Goal: Communication & Community: Answer question/provide support

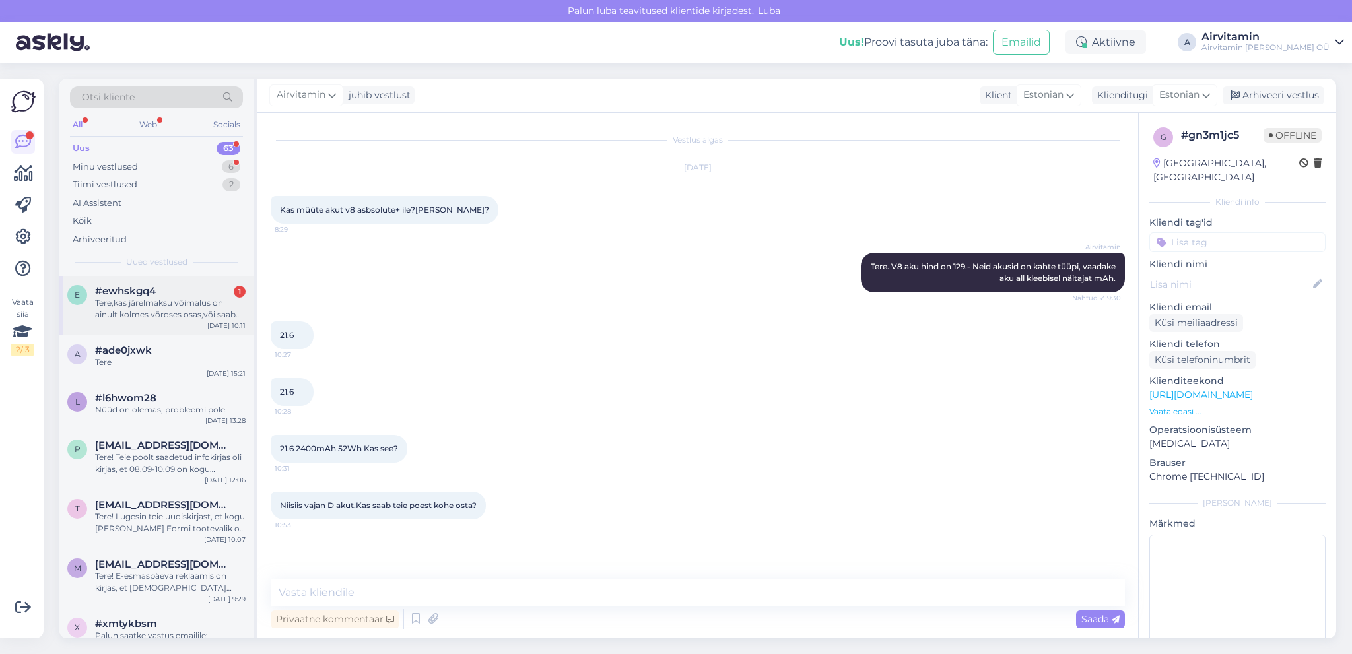
click at [157, 304] on div "Tere,kas järelmaksu võimalus on ainult kolmes võrdses osas,või saab pikemaks aj…" at bounding box center [170, 309] width 150 height 24
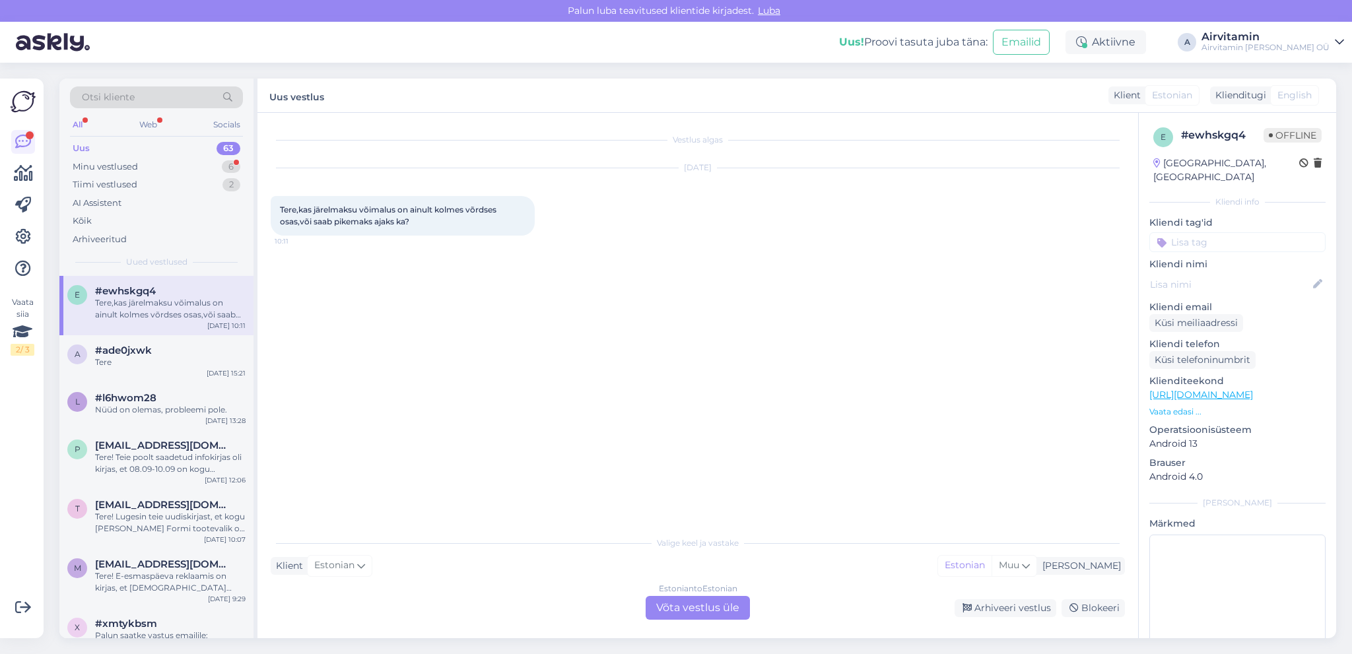
click at [695, 611] on div "Estonian to Estonian Võta vestlus üle" at bounding box center [698, 608] width 104 height 24
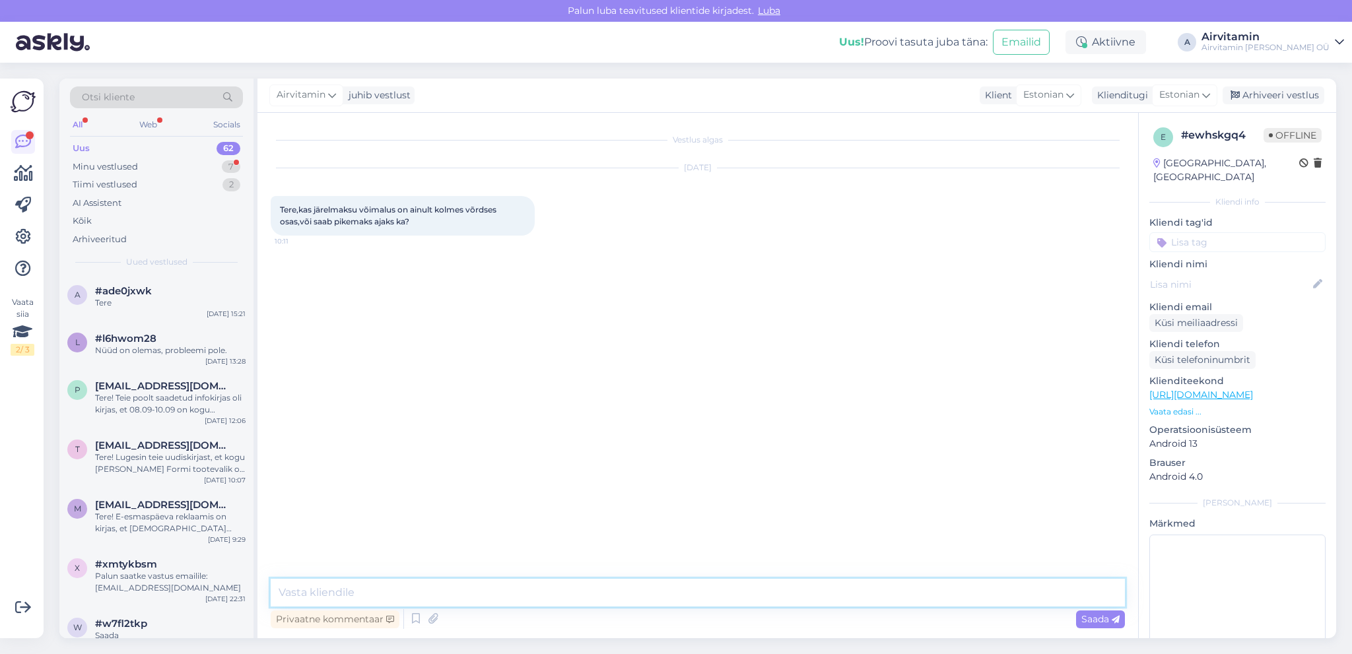
click at [334, 591] on textarea at bounding box center [698, 593] width 854 height 28
type textarea "Tere. Seda hindab ESTO, kui hakkate ostu sooritama."
click at [1097, 624] on span "Saada" at bounding box center [1100, 619] width 38 height 12
click at [117, 168] on div "Minu vestlused" at bounding box center [105, 166] width 65 height 13
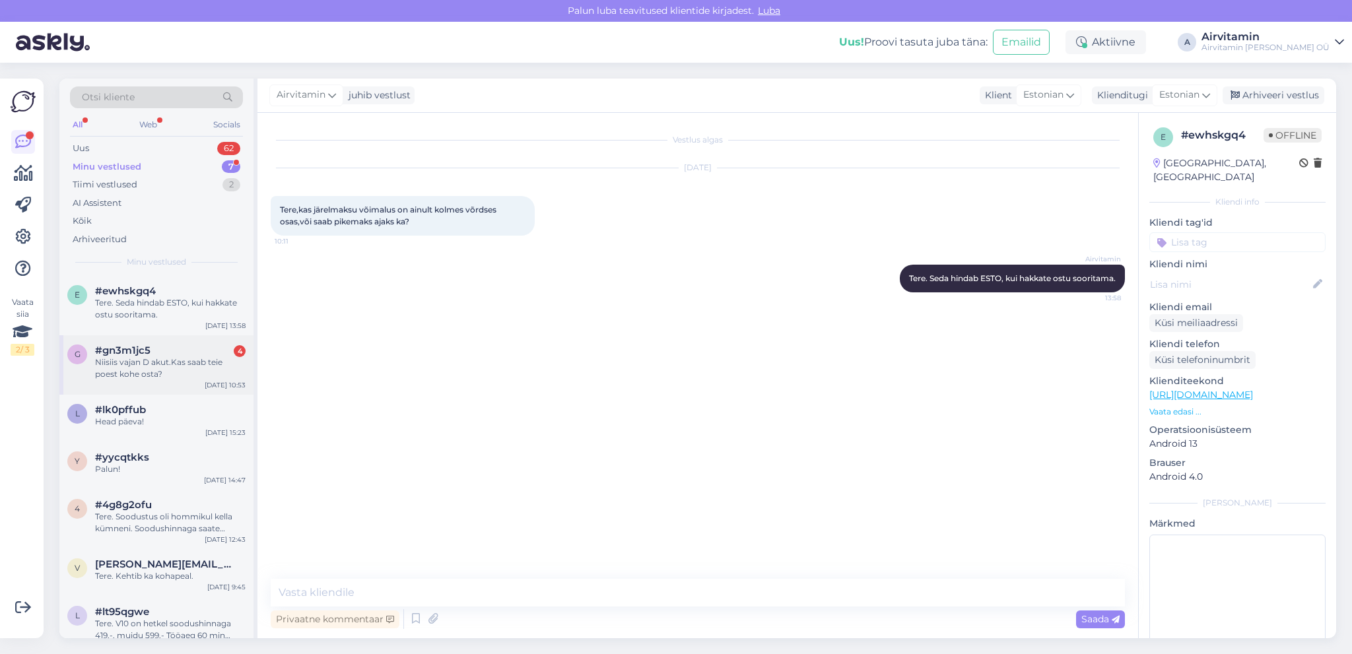
click at [141, 363] on div "Niisiis vajan D akut.Kas saab teie poest kohe osta?" at bounding box center [170, 368] width 150 height 24
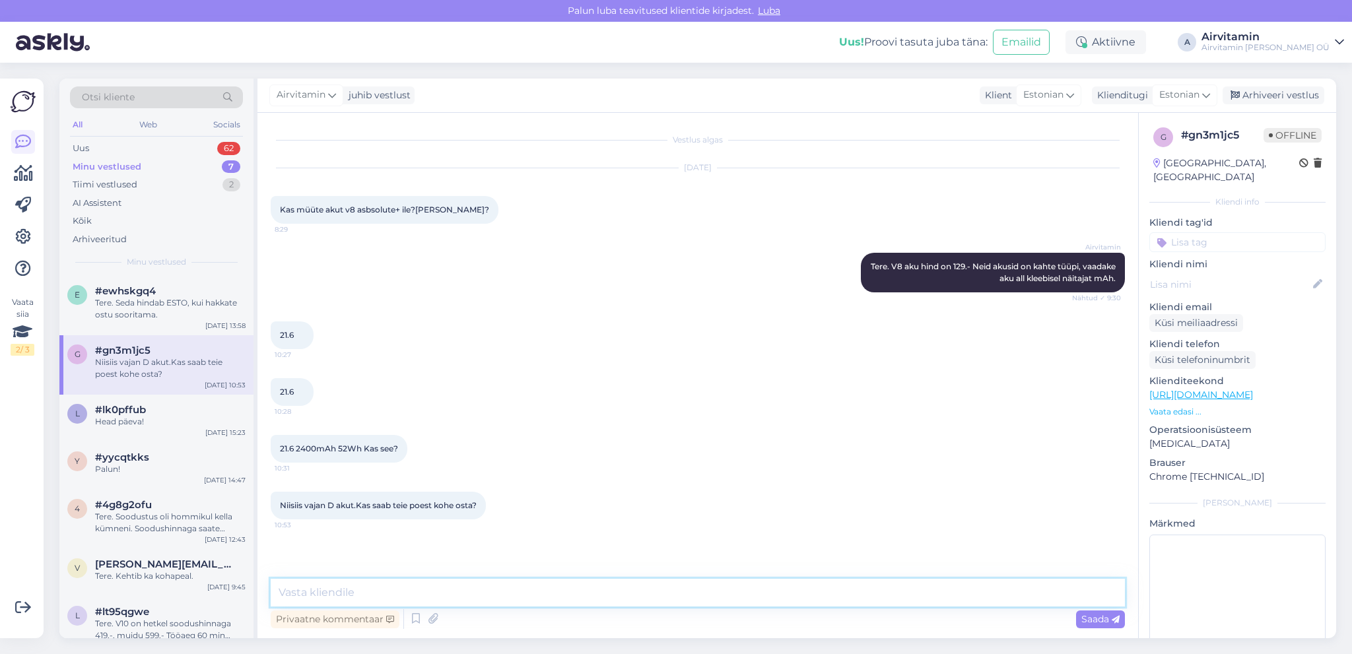
click at [361, 593] on textarea at bounding box center [698, 593] width 854 height 28
click at [358, 589] on textarea "Jaa, saab kohe kohapeal osta." at bounding box center [698, 593] width 854 height 28
type textarea "Jaa, saab kohapeal osta."
click at [1100, 625] on div "Saada" at bounding box center [1100, 620] width 49 height 18
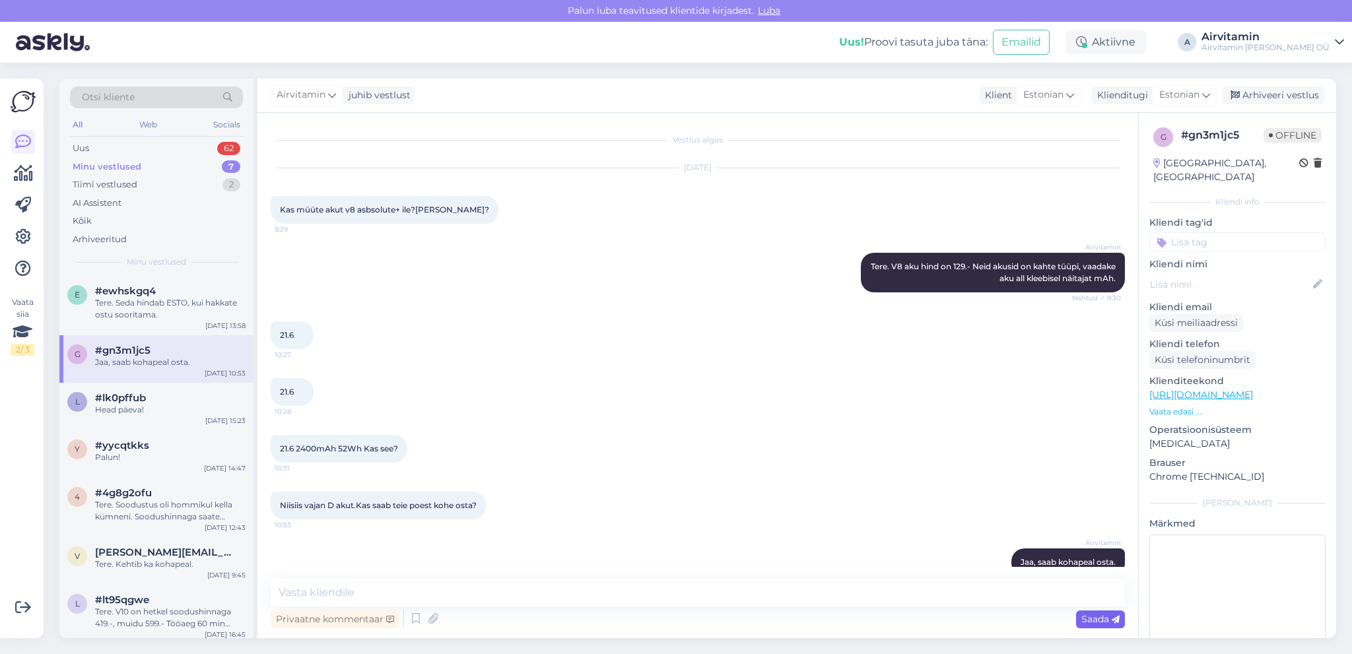
scroll to position [24, 0]
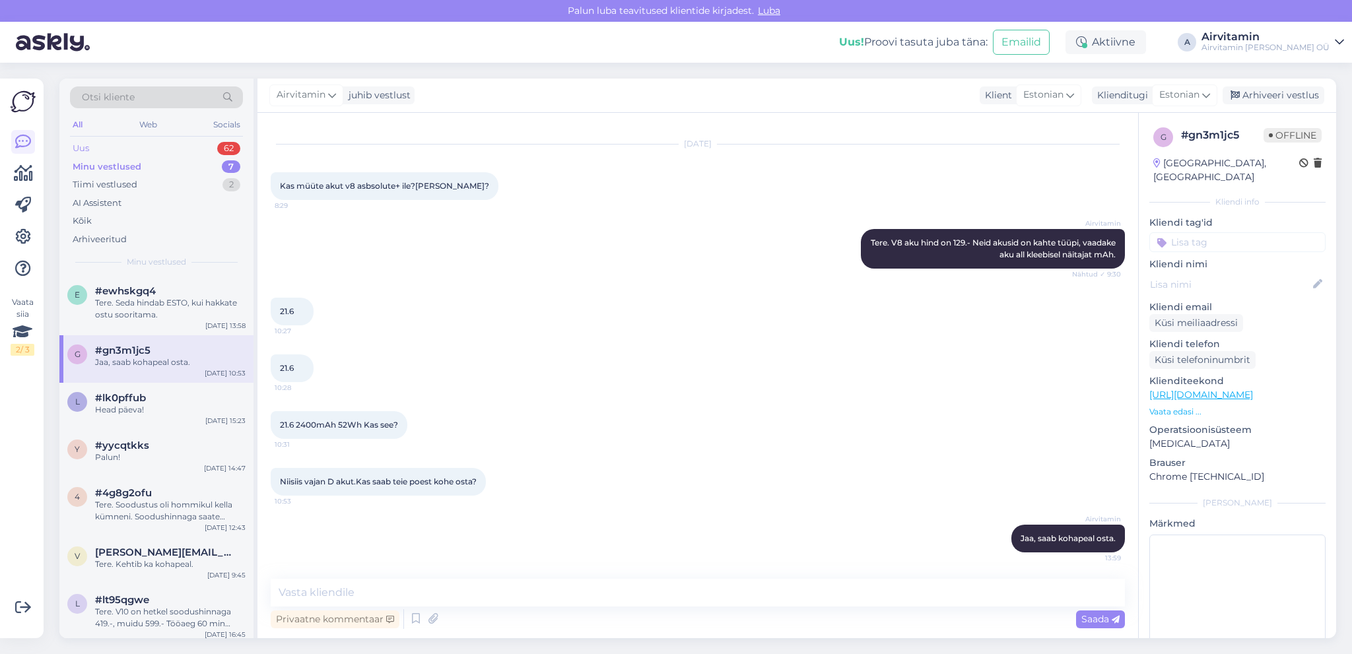
click at [76, 147] on div "Uus" at bounding box center [81, 148] width 17 height 13
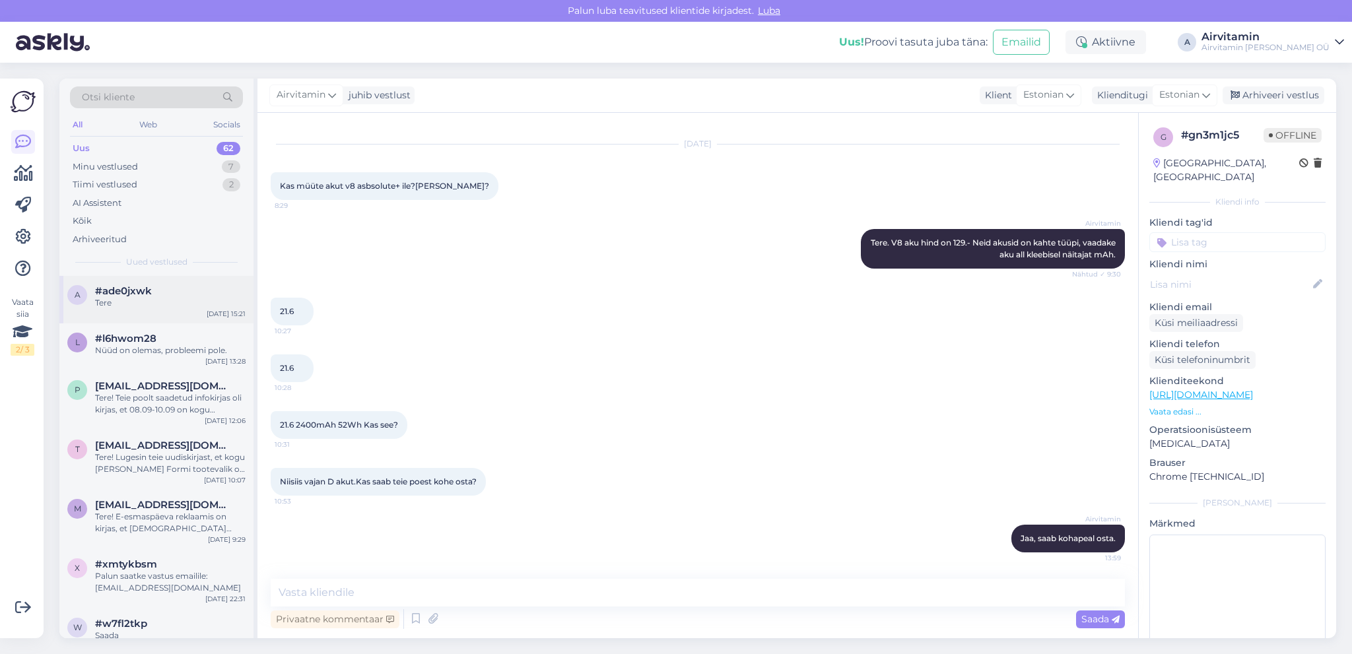
click at [135, 302] on div "Tere" at bounding box center [170, 303] width 150 height 12
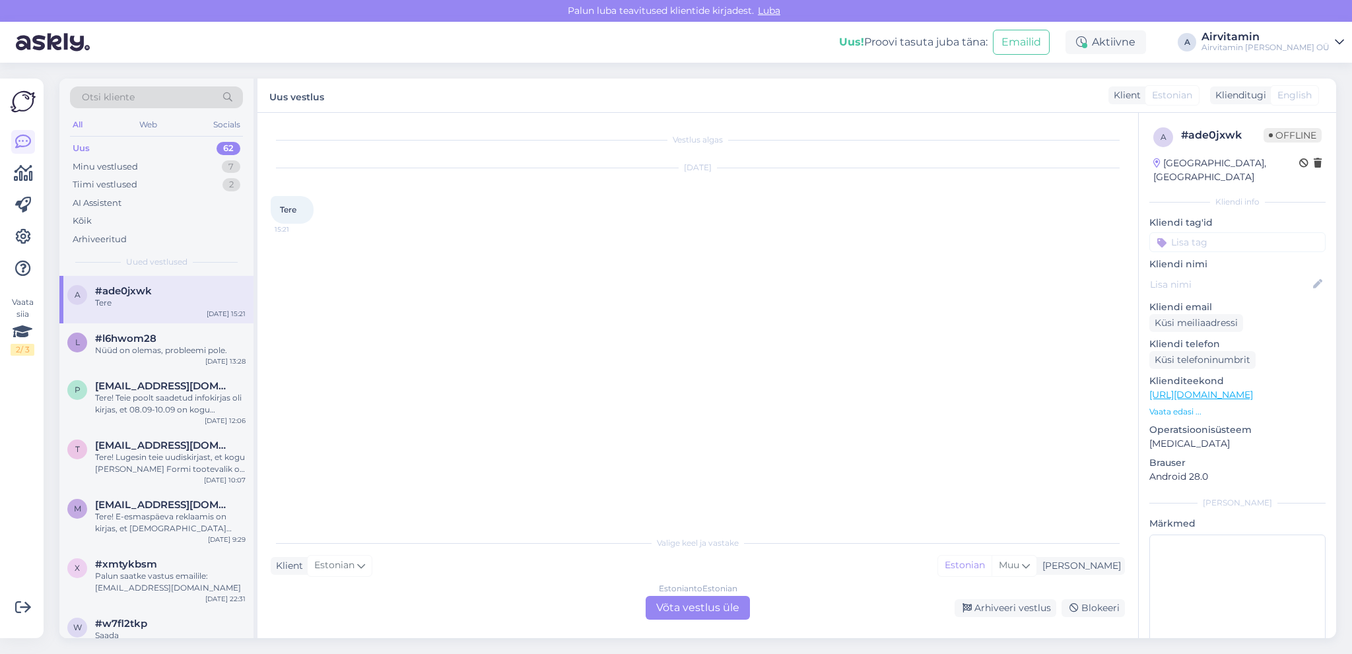
scroll to position [0, 0]
click at [123, 339] on span "#l6hwom28" at bounding box center [125, 339] width 61 height 12
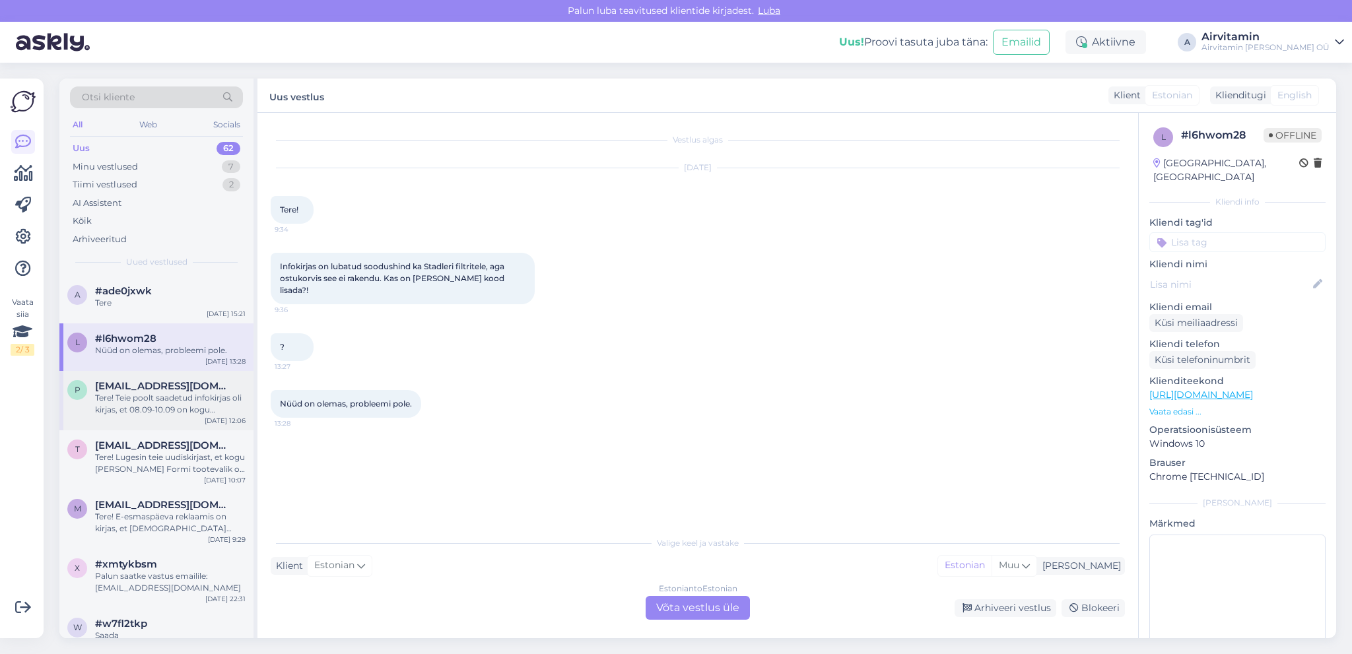
click at [189, 387] on span "[EMAIL_ADDRESS][DOMAIN_NAME]" at bounding box center [163, 386] width 137 height 12
